Goal: Navigation & Orientation: Find specific page/section

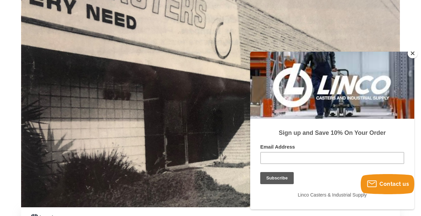
scroll to position [60, 0]
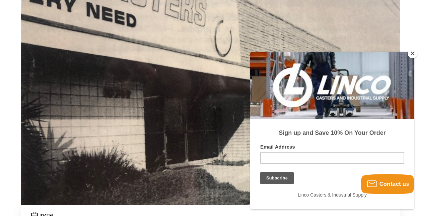
click at [412, 54] on button "Close" at bounding box center [413, 53] width 10 height 10
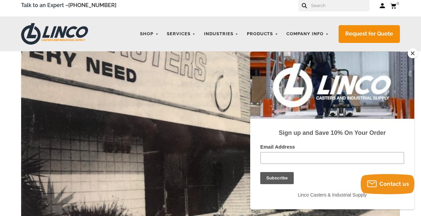
scroll to position [0, 0]
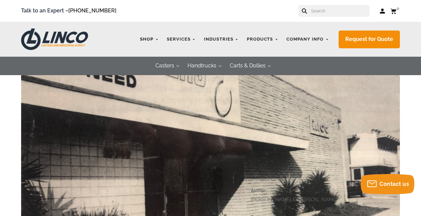
click at [159, 40] on link "Shop" at bounding box center [149, 39] width 25 height 13
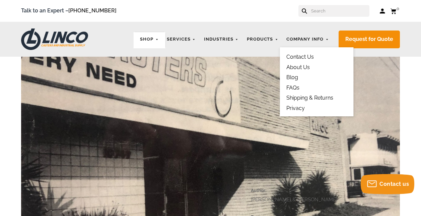
click at [299, 66] on link "About Us" at bounding box center [298, 67] width 23 height 6
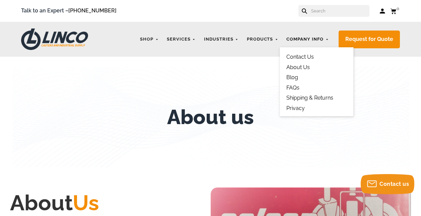
click at [327, 39] on link "Company Info" at bounding box center [307, 39] width 49 height 13
click at [309, 55] on link "Contact Us" at bounding box center [300, 57] width 27 height 6
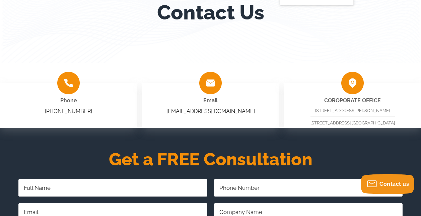
scroll to position [112, 0]
